Goal: Transaction & Acquisition: Purchase product/service

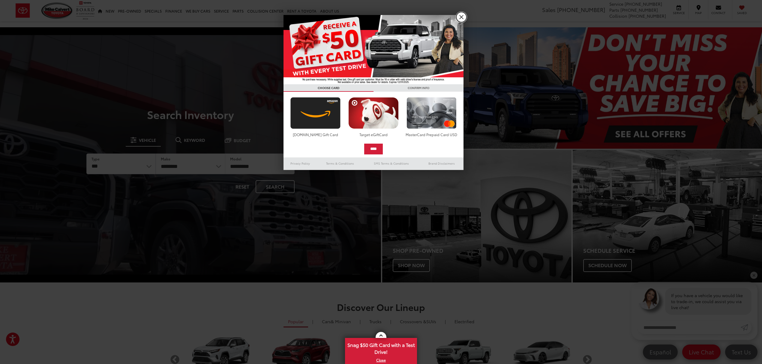
click at [463, 14] on link "X" at bounding box center [461, 17] width 10 height 10
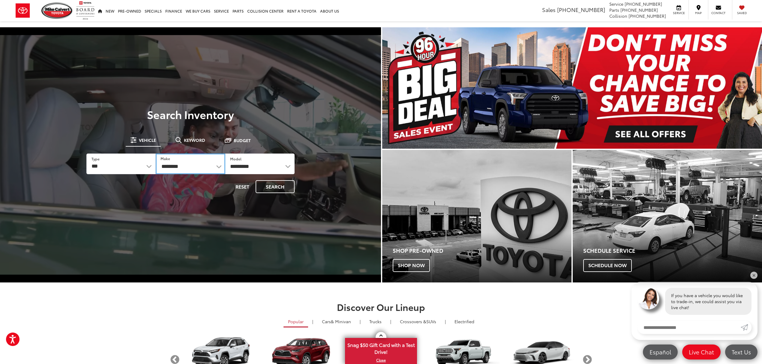
click at [179, 166] on select "**********" at bounding box center [190, 164] width 69 height 21
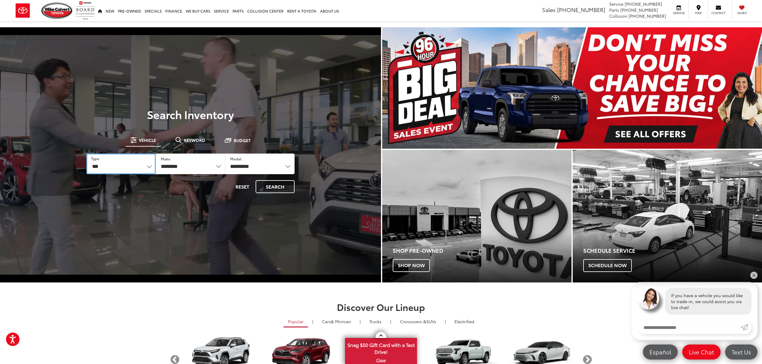
click at [121, 166] on select "*** *** **** *********" at bounding box center [120, 164] width 69 height 21
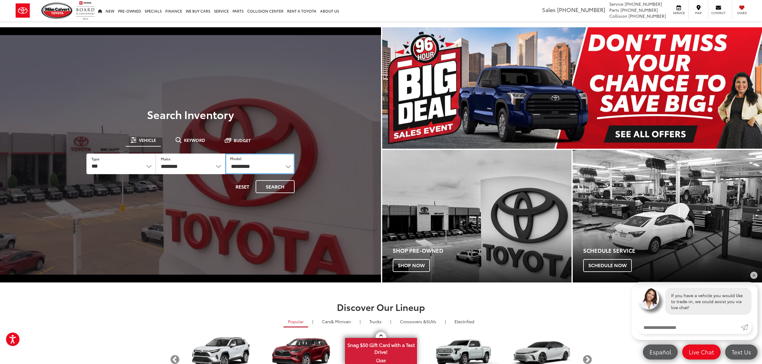
click at [252, 158] on select "**********" at bounding box center [259, 164] width 69 height 21
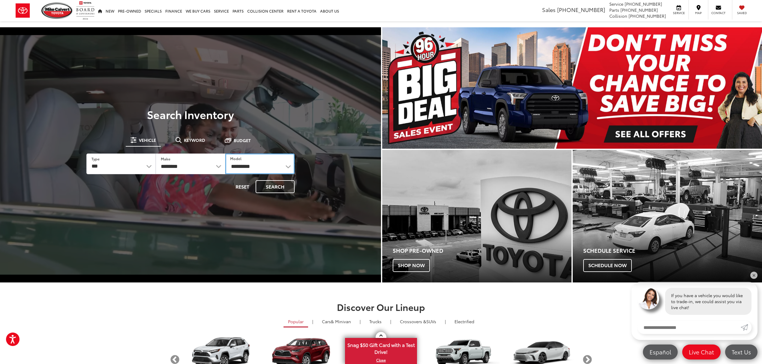
select select "**********"
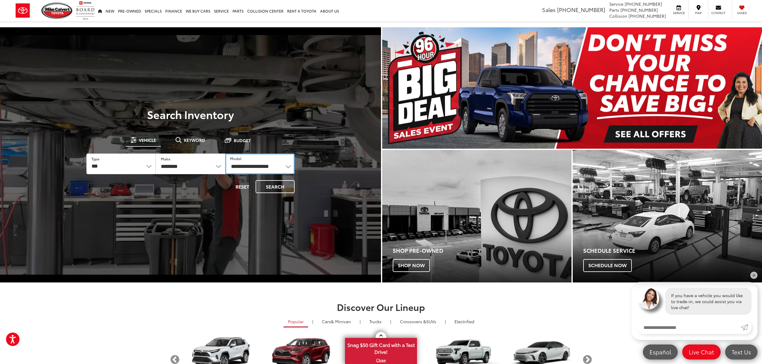
click at [225, 154] on select "**********" at bounding box center [259, 164] width 69 height 21
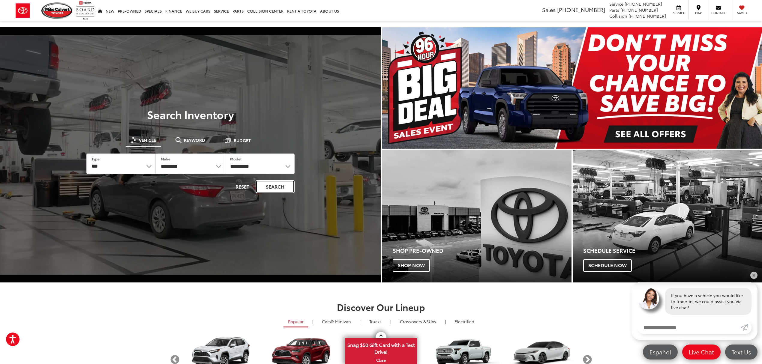
click at [271, 187] on button "Search" at bounding box center [275, 186] width 39 height 13
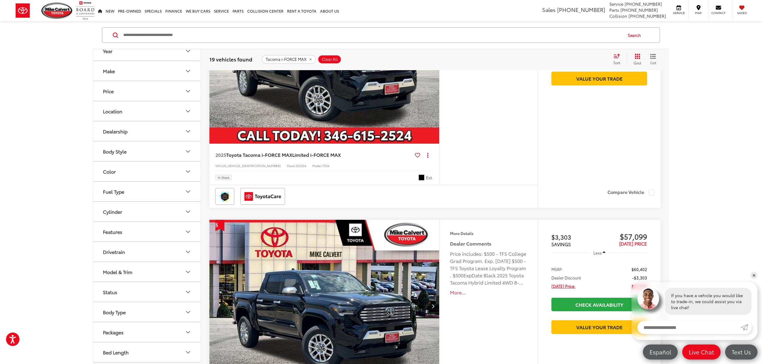
scroll to position [200, 0]
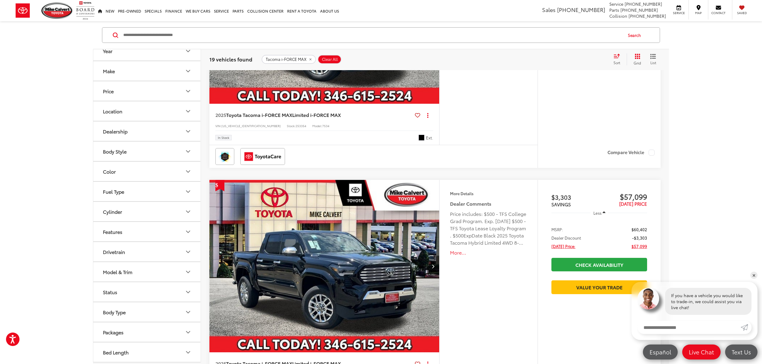
click at [161, 271] on button "Model & Trim" at bounding box center [147, 271] width 108 height 19
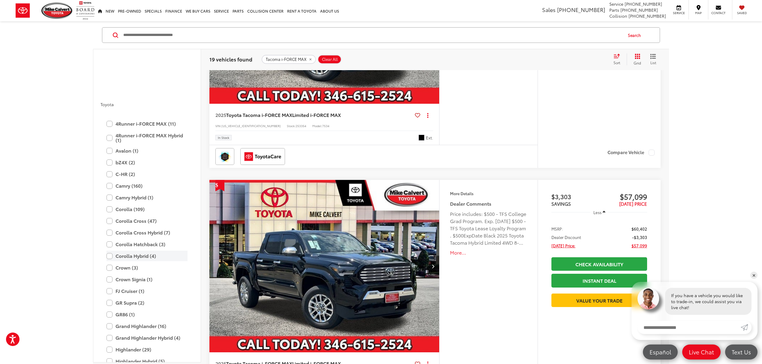
scroll to position [1529, 0]
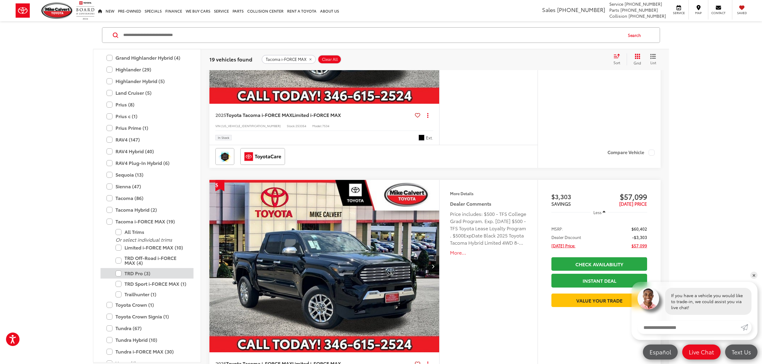
click at [118, 277] on label "TRD Pro (3)" at bounding box center [151, 273] width 72 height 10
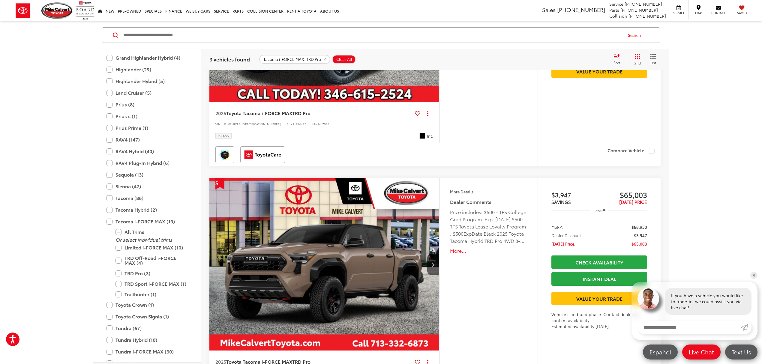
scroll to position [41, 0]
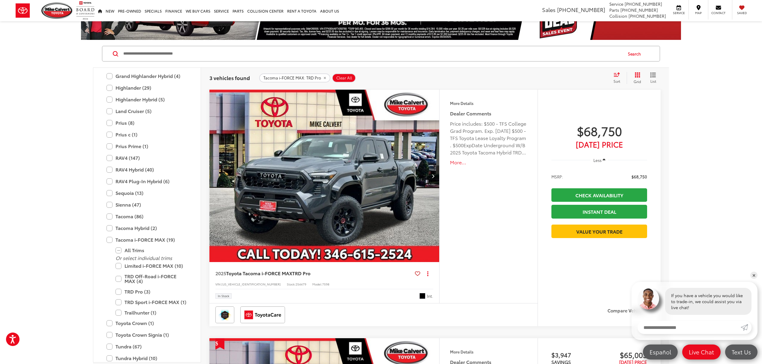
click at [349, 168] on img "2025 Toyota Tacoma i-FORCE MAX TRD Pro 0" at bounding box center [324, 176] width 231 height 173
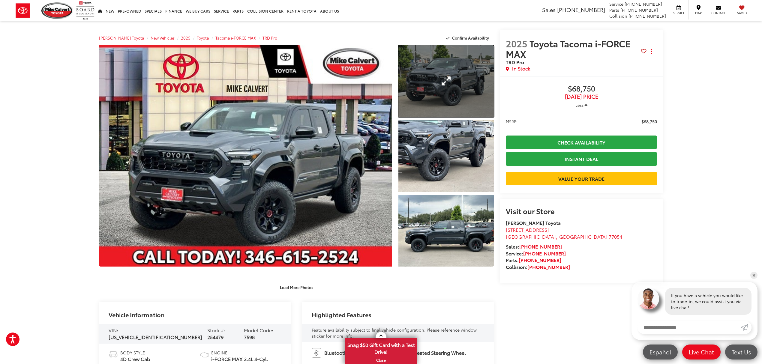
click at [433, 94] on link "Expand Photo 1" at bounding box center [445, 81] width 95 height 72
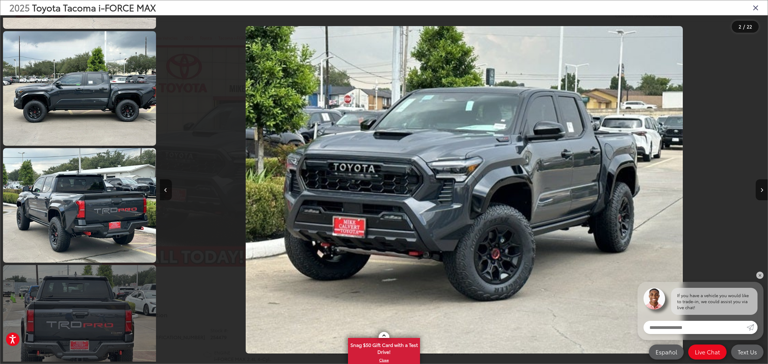
scroll to position [421, 0]
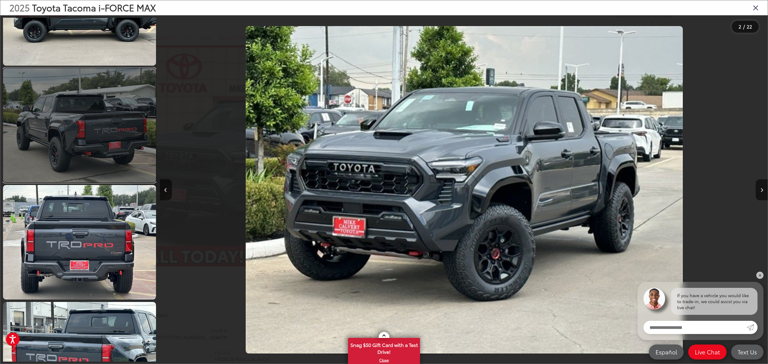
click at [102, 161] on link at bounding box center [79, 125] width 153 height 115
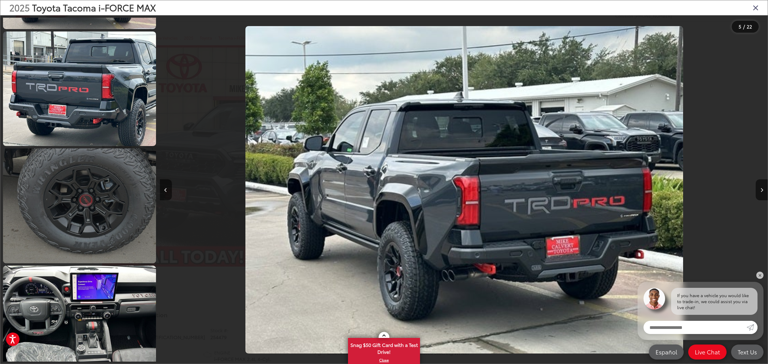
scroll to position [772, 0]
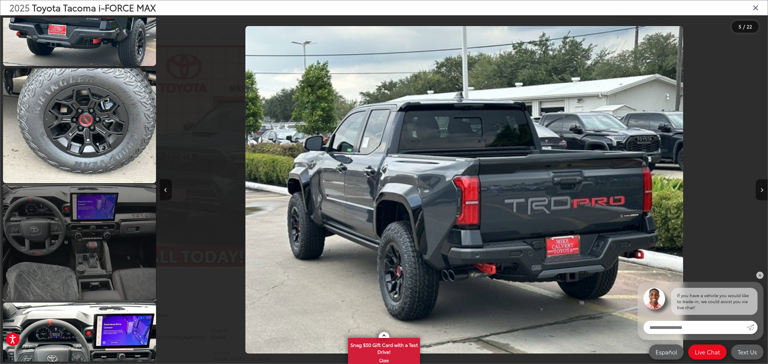
click at [131, 254] on link at bounding box center [79, 243] width 153 height 115
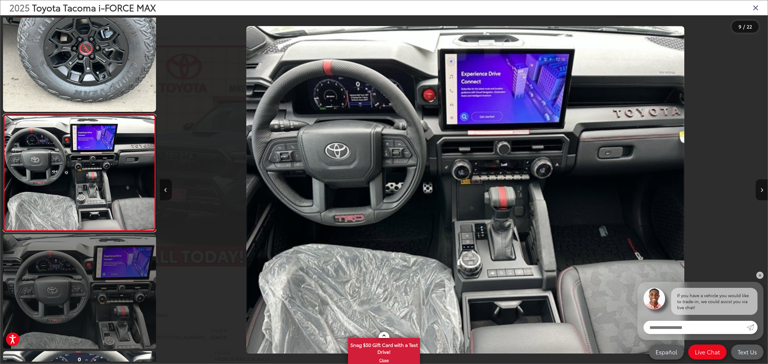
scroll to position [920, 0]
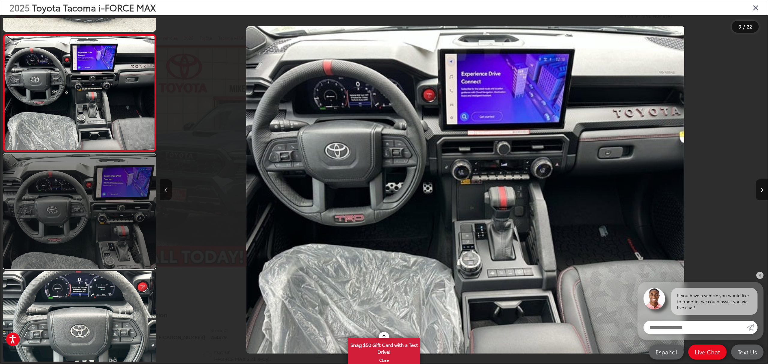
click at [116, 232] on link at bounding box center [79, 211] width 153 height 115
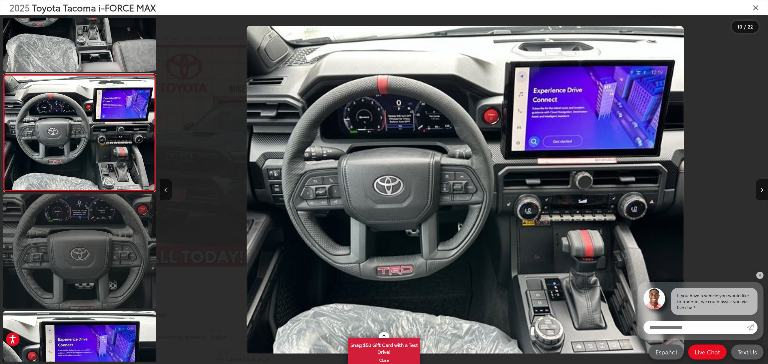
scroll to position [1037, 0]
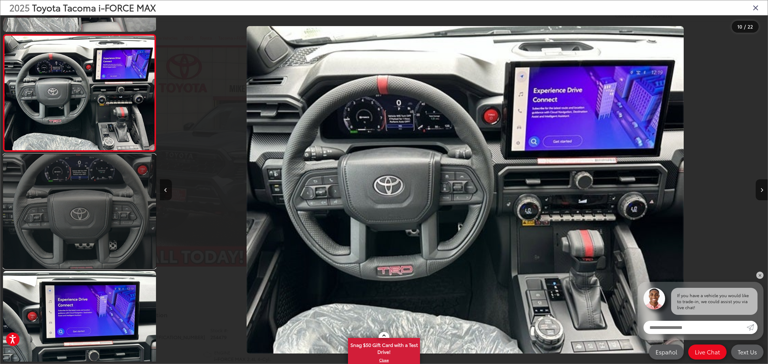
click at [118, 211] on link at bounding box center [79, 211] width 153 height 115
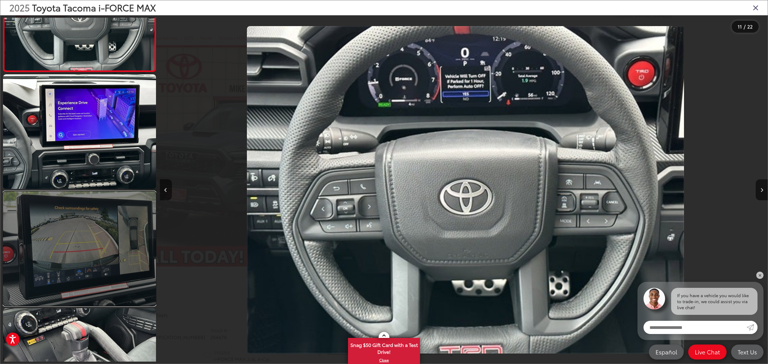
click at [113, 250] on link at bounding box center [79, 248] width 153 height 115
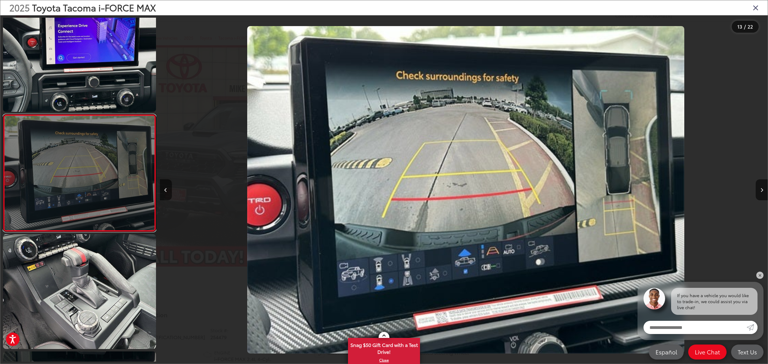
scroll to position [1348, 0]
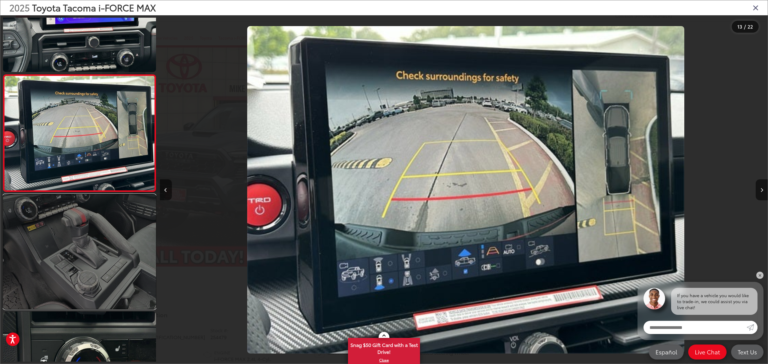
click at [113, 253] on link at bounding box center [79, 251] width 153 height 115
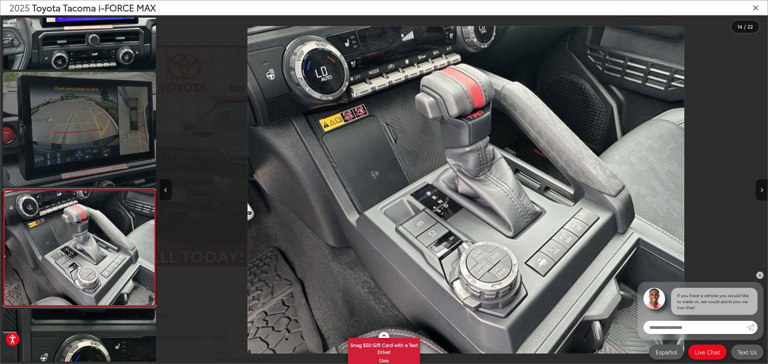
scroll to position [1230, 0]
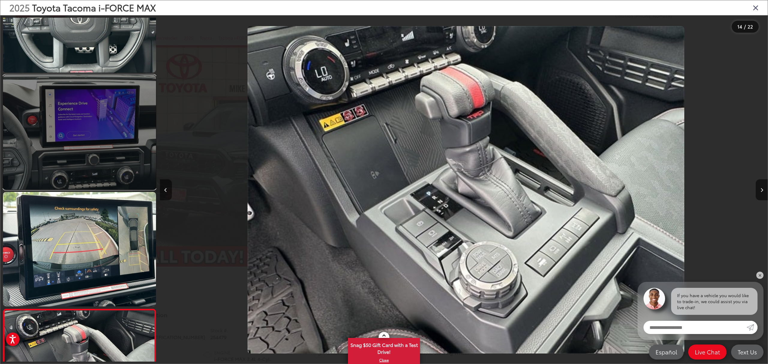
click at [104, 176] on link at bounding box center [79, 132] width 153 height 115
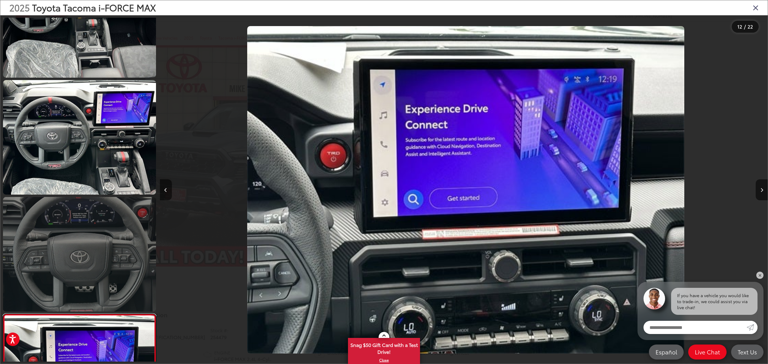
scroll to position [951, 0]
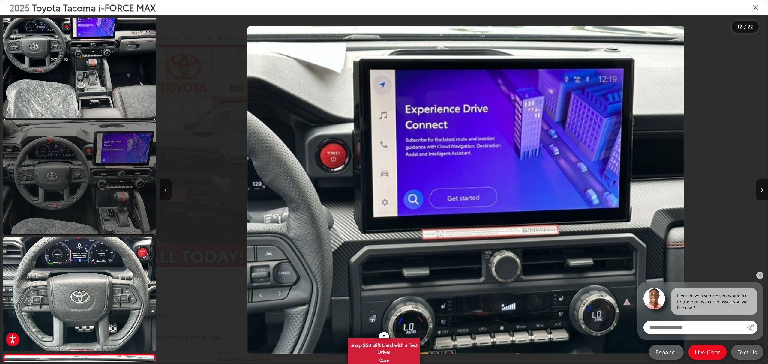
click at [103, 178] on link at bounding box center [79, 177] width 153 height 115
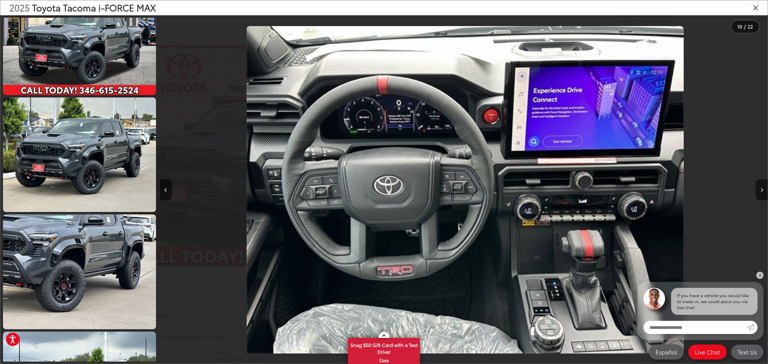
scroll to position [0, 0]
